Goal: Task Accomplishment & Management: Complete application form

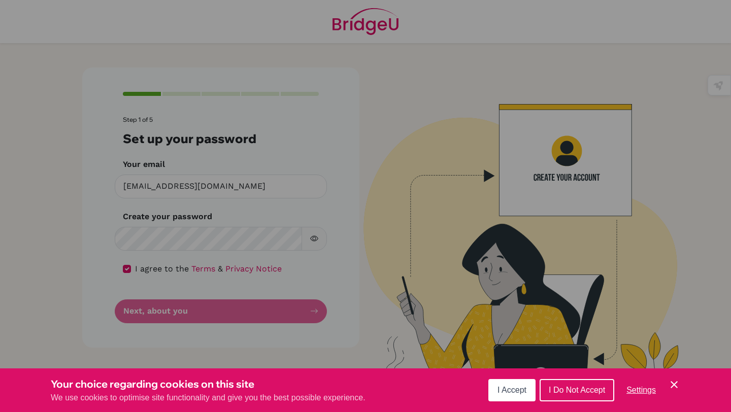
click at [505, 384] on button "I Accept" at bounding box center [511, 390] width 47 height 22
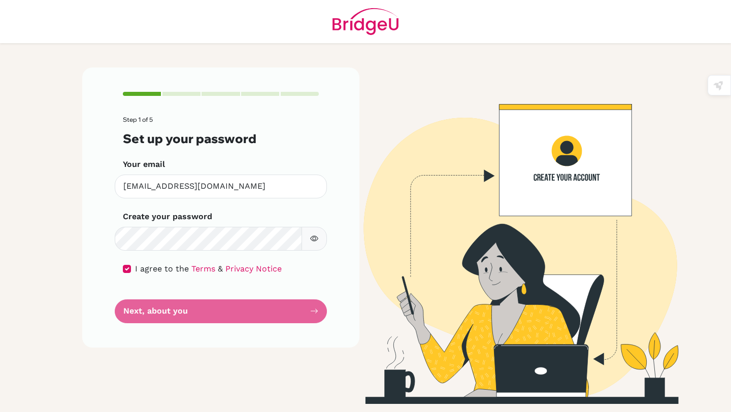
click at [239, 280] on form "Step 1 of 5 Set up your password Your email [EMAIL_ADDRESS][DOMAIN_NAME] Invali…" at bounding box center [221, 219] width 196 height 207
click at [197, 291] on form "Step 1 of 5 Set up your password Your email [EMAIL_ADDRESS][DOMAIN_NAME] Invali…" at bounding box center [221, 219] width 196 height 207
click at [171, 313] on form "Step 1 of 5 Set up your password Your email [EMAIL_ADDRESS][DOMAIN_NAME] Invali…" at bounding box center [221, 219] width 196 height 207
click at [324, 243] on button "button" at bounding box center [313, 239] width 25 height 24
click at [314, 240] on icon "button" at bounding box center [314, 238] width 8 height 8
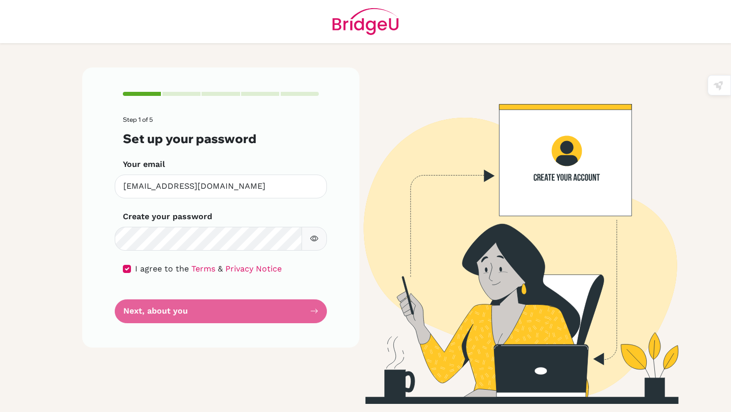
click at [324, 314] on div "Step 1 of 5 Set up your password Your email [EMAIL_ADDRESS][DOMAIN_NAME] Invali…" at bounding box center [220, 208] width 277 height 280
click at [314, 312] on form "Step 1 of 5 Set up your password Your email [EMAIL_ADDRESS][DOMAIN_NAME] Invali…" at bounding box center [221, 219] width 196 height 207
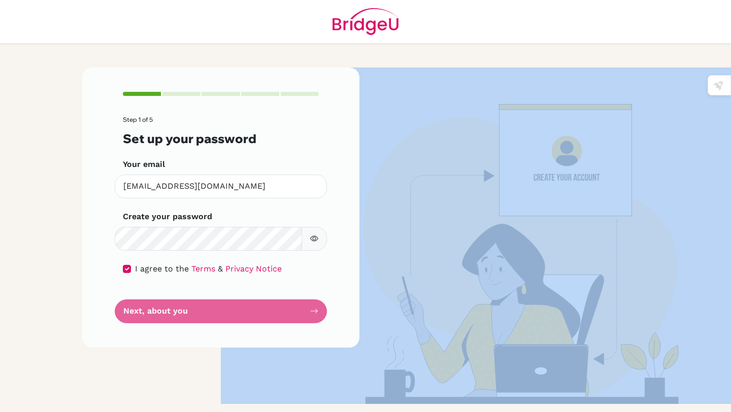
click at [314, 312] on form "Step 1 of 5 Set up your password Your email [EMAIL_ADDRESS][DOMAIN_NAME] Invali…" at bounding box center [221, 219] width 196 height 207
click at [374, 284] on img at bounding box center [510, 236] width 579 height 337
click at [370, 38] on img at bounding box center [365, 21] width 66 height 43
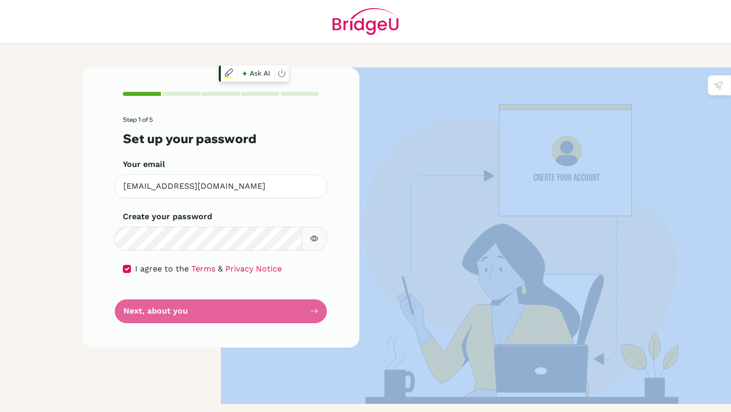
click at [377, 68] on img at bounding box center [510, 236] width 579 height 337
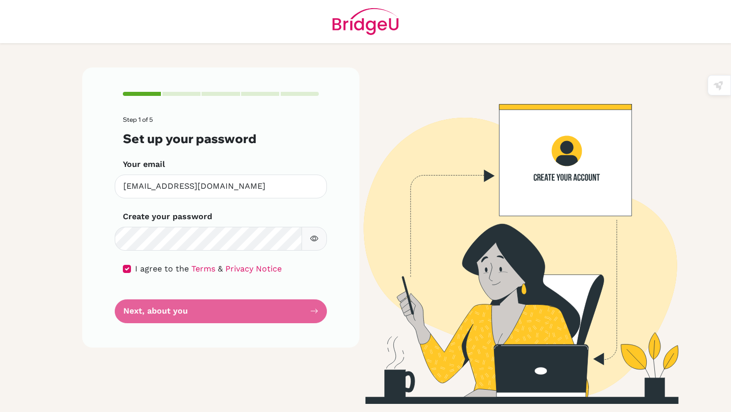
click at [379, 60] on div "Step 1 of 5 Set up your password Your email [EMAIL_ADDRESS][DOMAIN_NAME] Invali…" at bounding box center [365, 227] width 579 height 369
click at [410, 276] on img at bounding box center [510, 236] width 579 height 337
click at [118, 48] on div "Step 1 of 5 Set up your password Your email [EMAIL_ADDRESS][DOMAIN_NAME] Invali…" at bounding box center [365, 227] width 579 height 369
click at [126, 270] on input "checkbox" at bounding box center [127, 269] width 8 height 8
checkbox input "true"
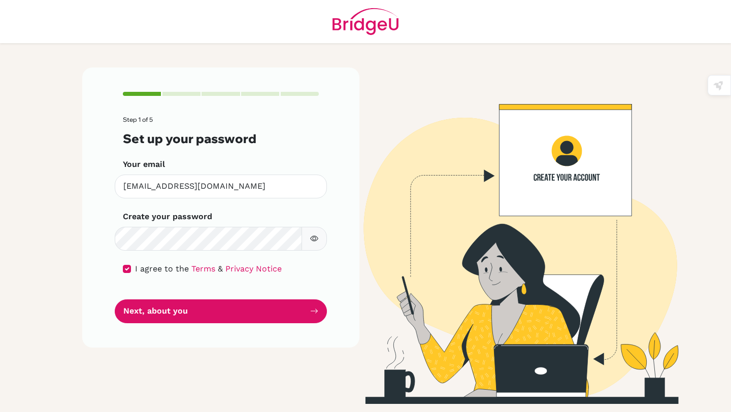
click at [308, 239] on button "button" at bounding box center [313, 239] width 25 height 24
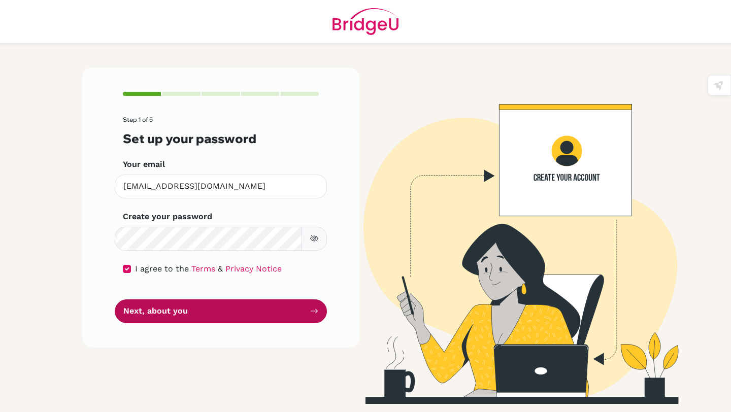
click at [272, 316] on button "Next, about you" at bounding box center [221, 311] width 212 height 24
